Goal: Task Accomplishment & Management: Use online tool/utility

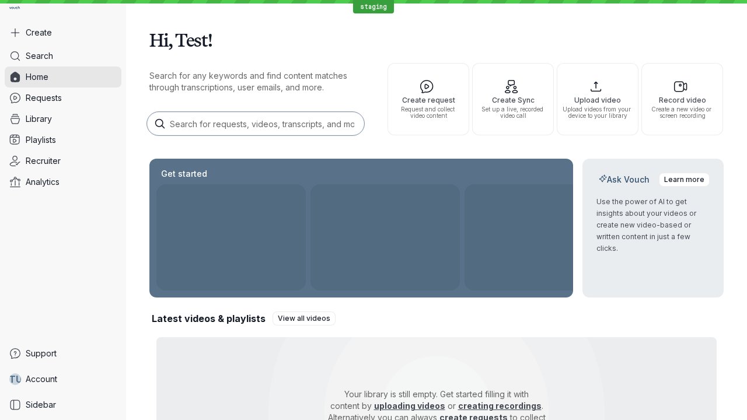
click at [63, 33] on button "Create" at bounding box center [63, 32] width 117 height 21
